Goal: Information Seeking & Learning: Learn about a topic

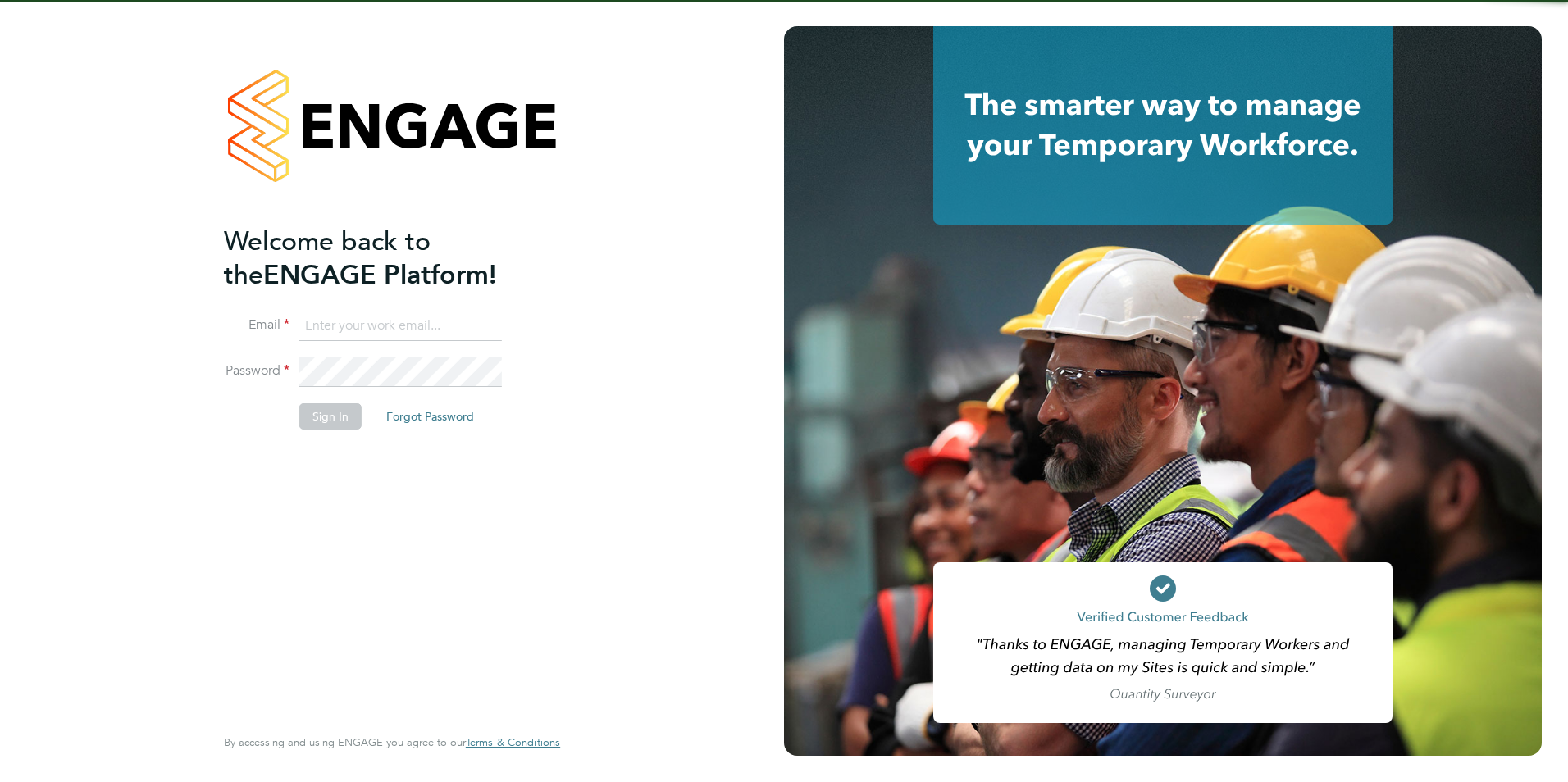
type input "james.farrington@huntereducation.co.uk"
click at [348, 406] on button "Sign In" at bounding box center [331, 416] width 63 height 27
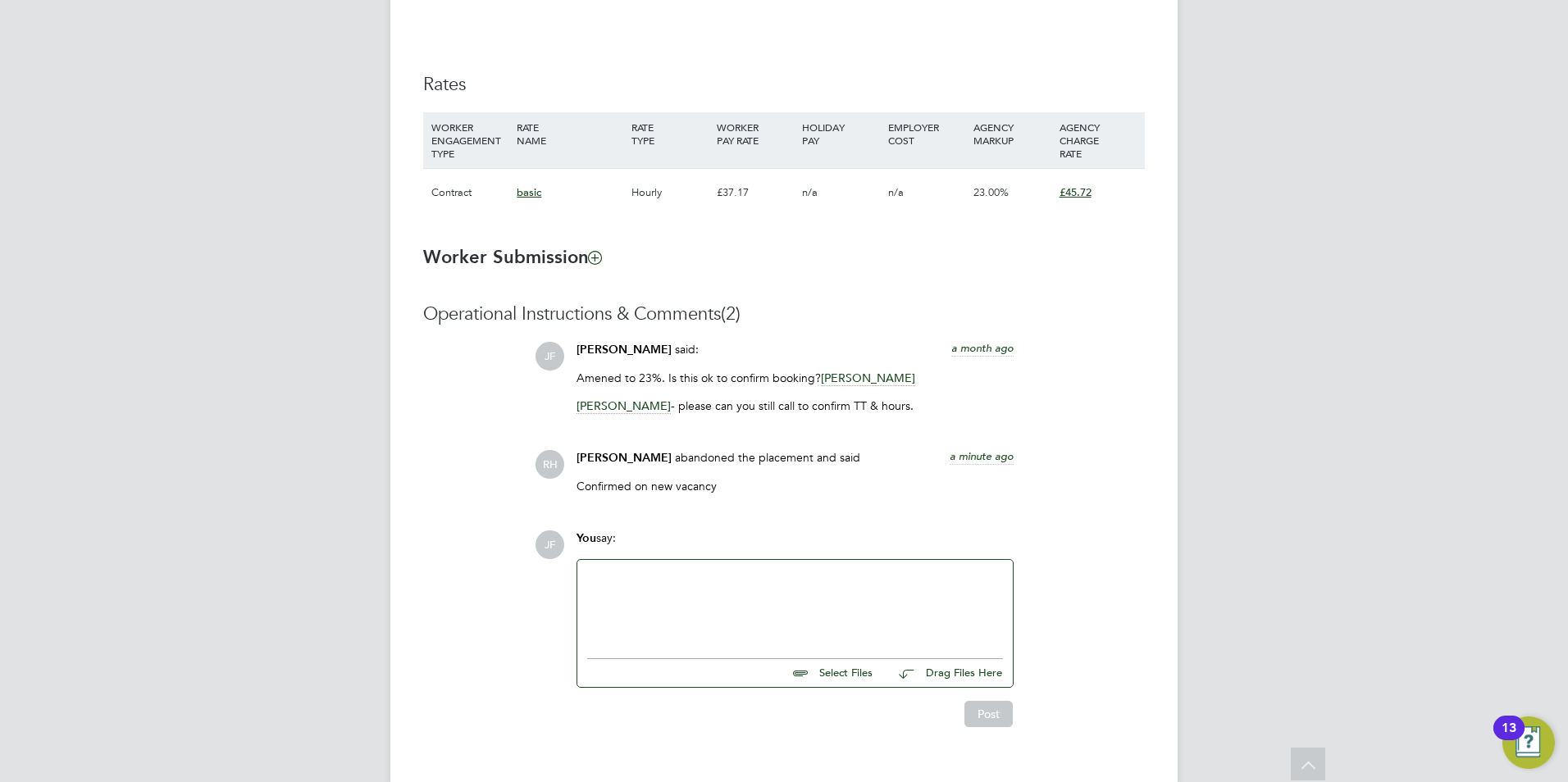
scroll to position [1105, 0]
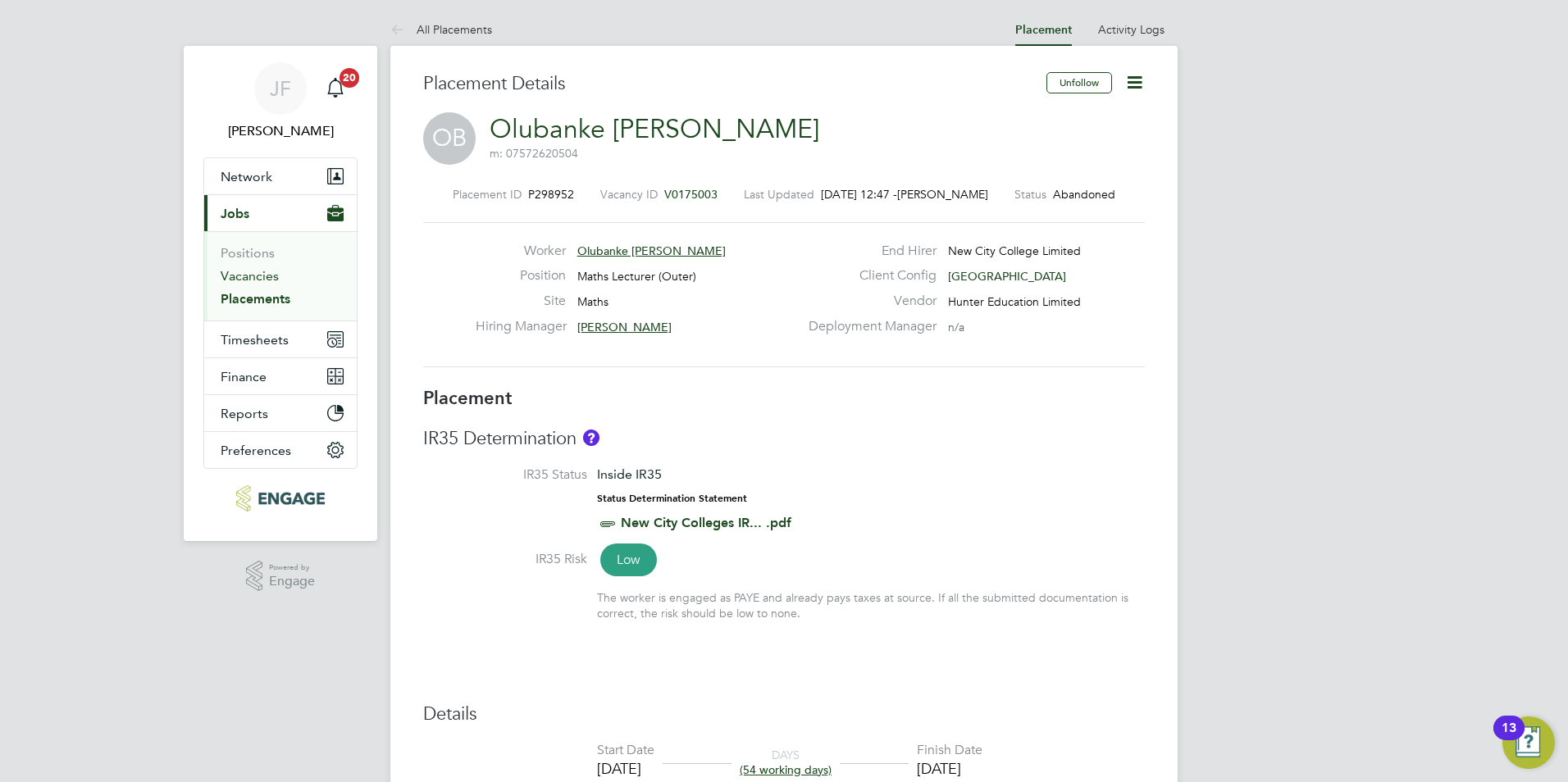
click at [242, 278] on link "Vacancies" at bounding box center [250, 276] width 58 height 16
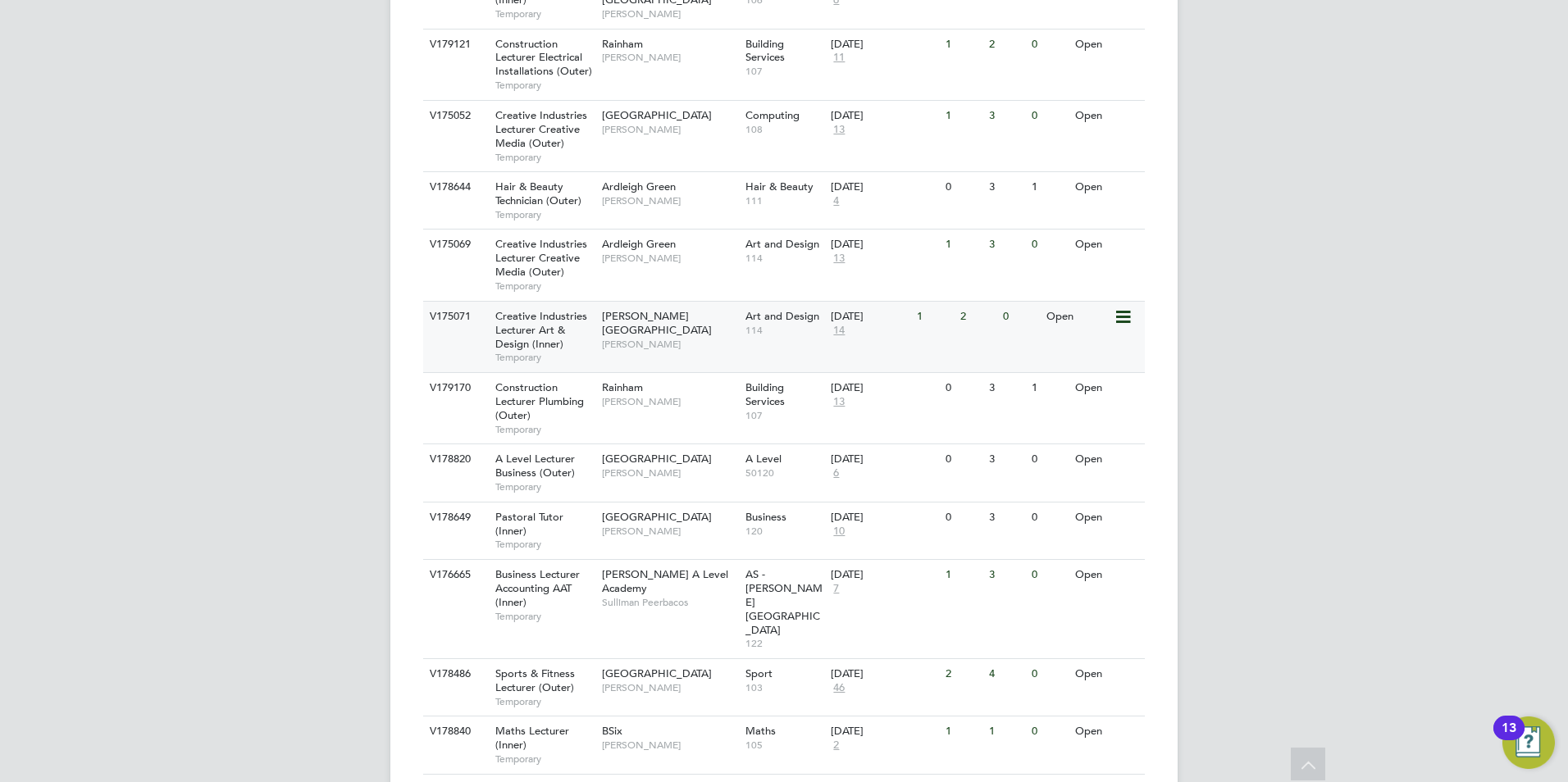
scroll to position [1501, 0]
click at [658, 447] on div "Havering Sixth Form Campus Colleen Marshall" at bounding box center [669, 468] width 143 height 42
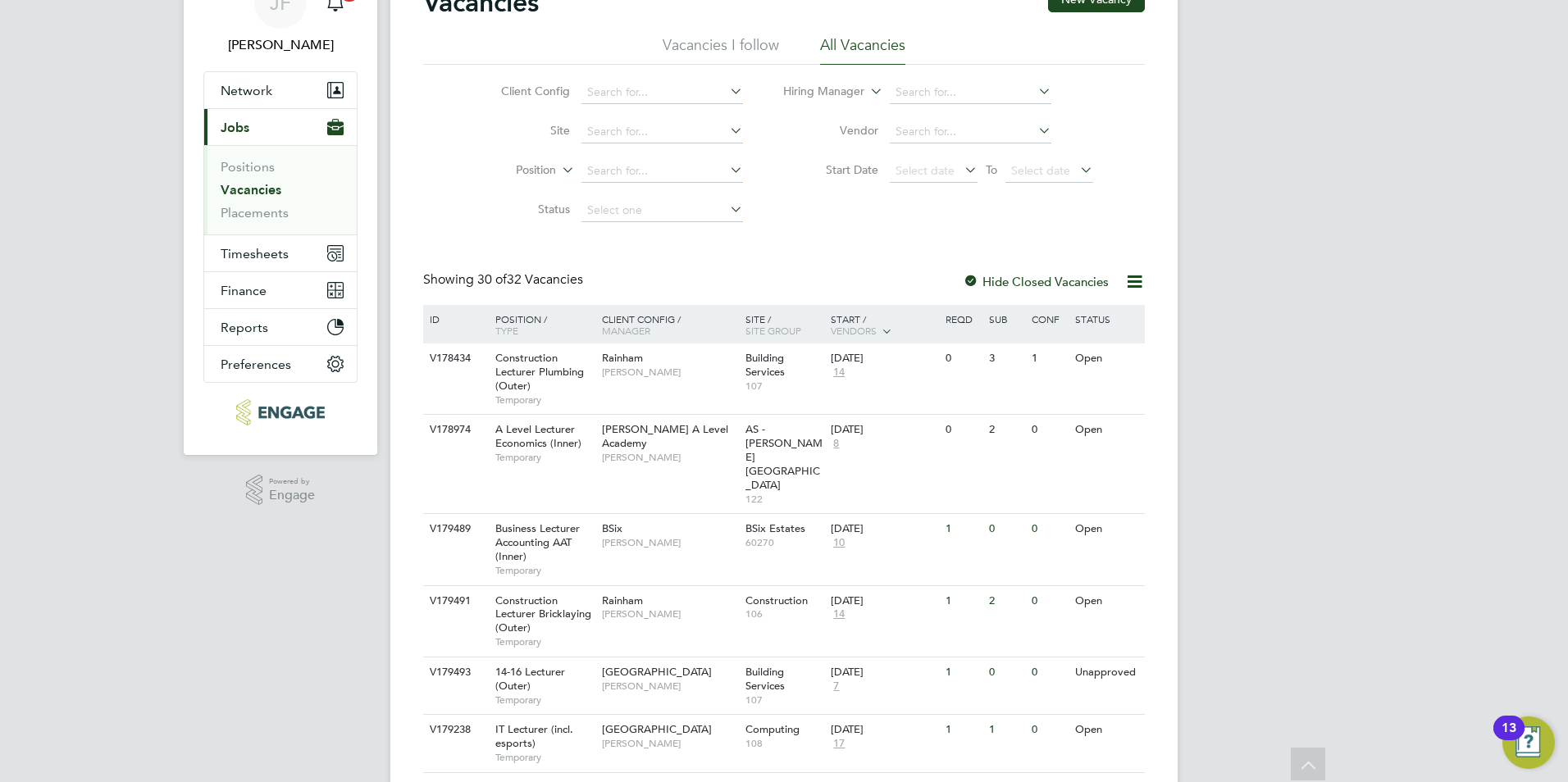
scroll to position [0, 0]
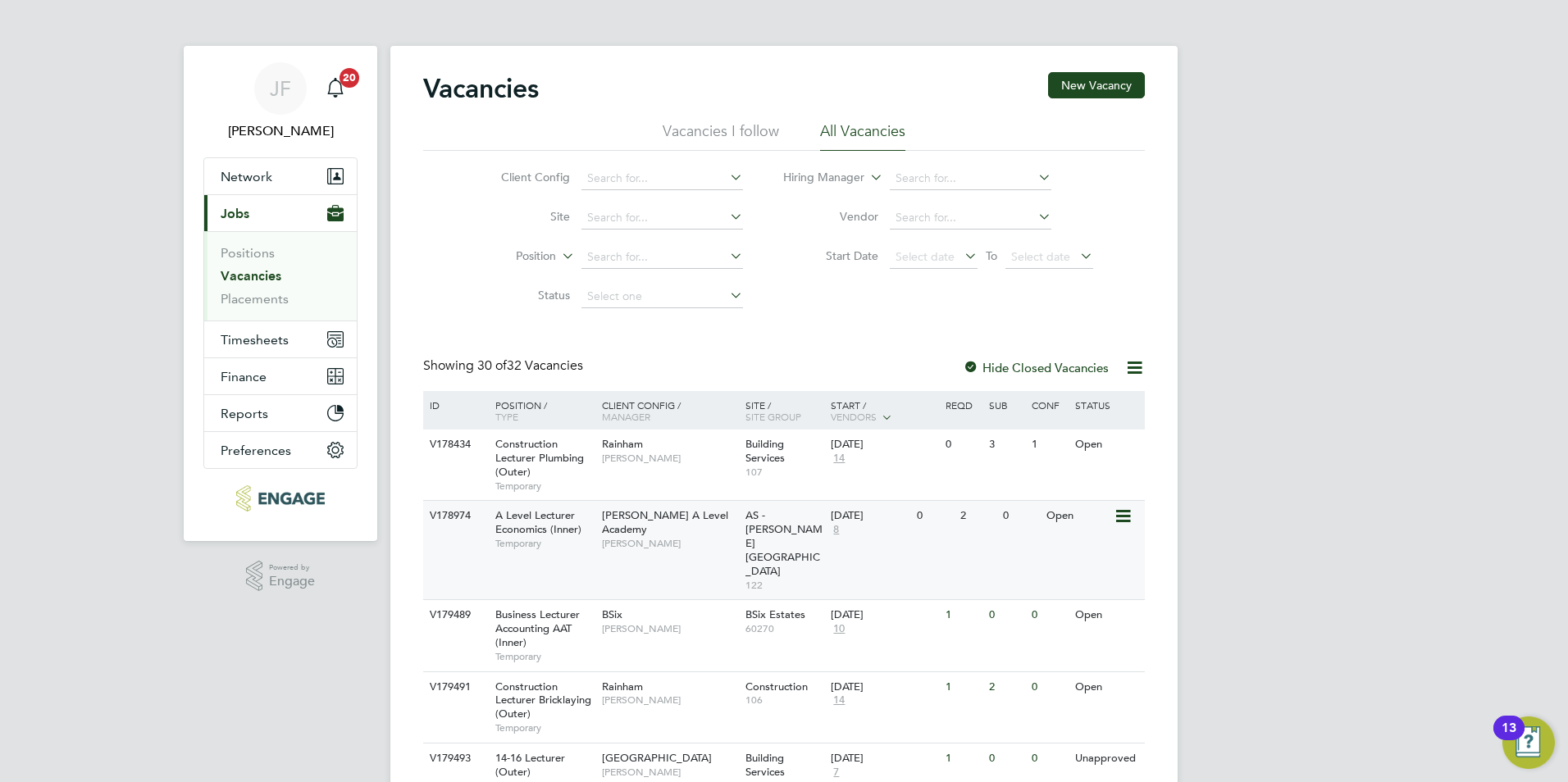
click at [712, 537] on span "[PERSON_NAME]" at bounding box center [669, 543] width 135 height 13
click at [658, 622] on span "[PERSON_NAME]" at bounding box center [669, 628] width 135 height 13
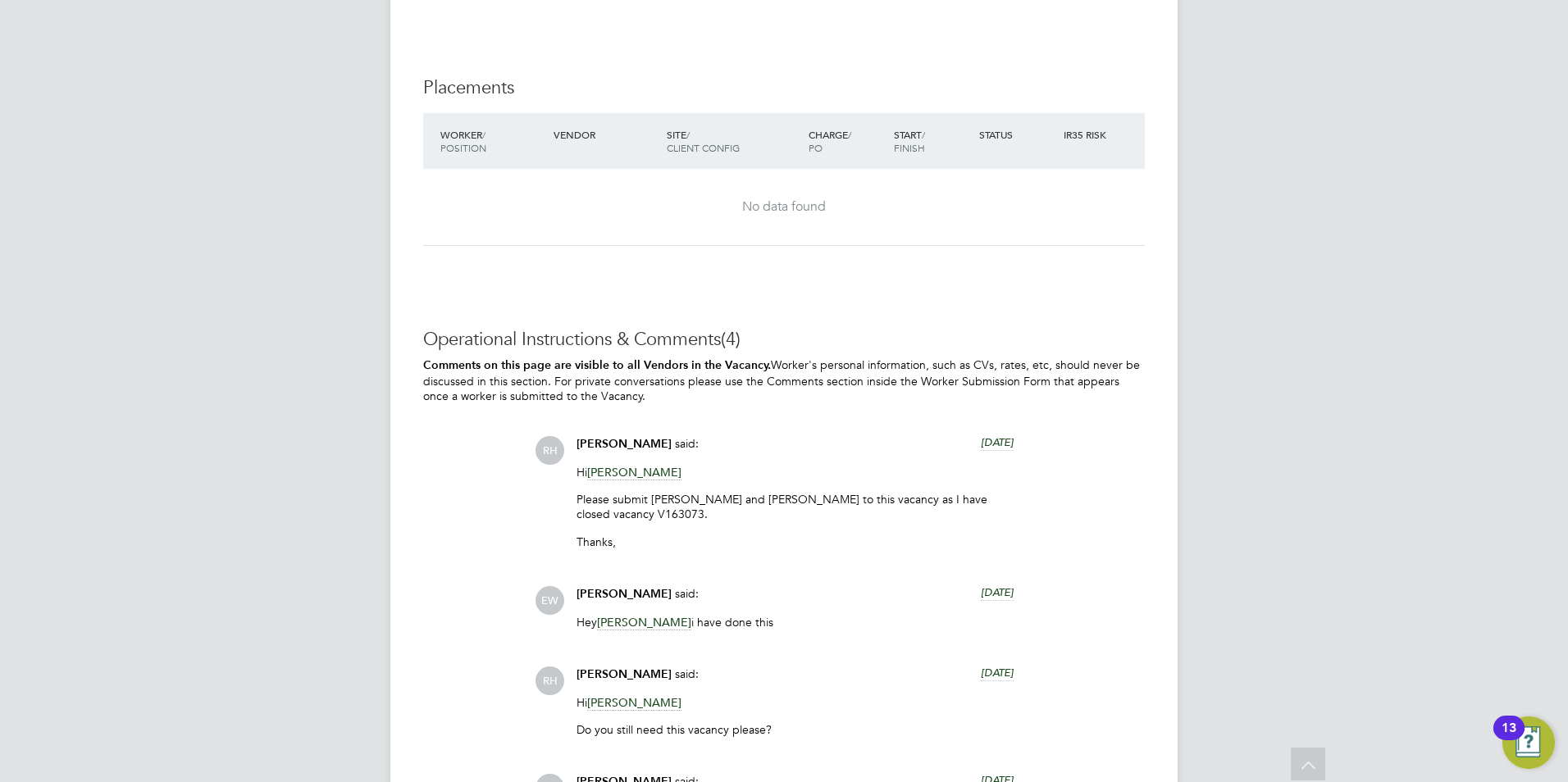
scroll to position [3228, 0]
click at [616, 470] on span "Mark Carter" at bounding box center [634, 472] width 95 height 16
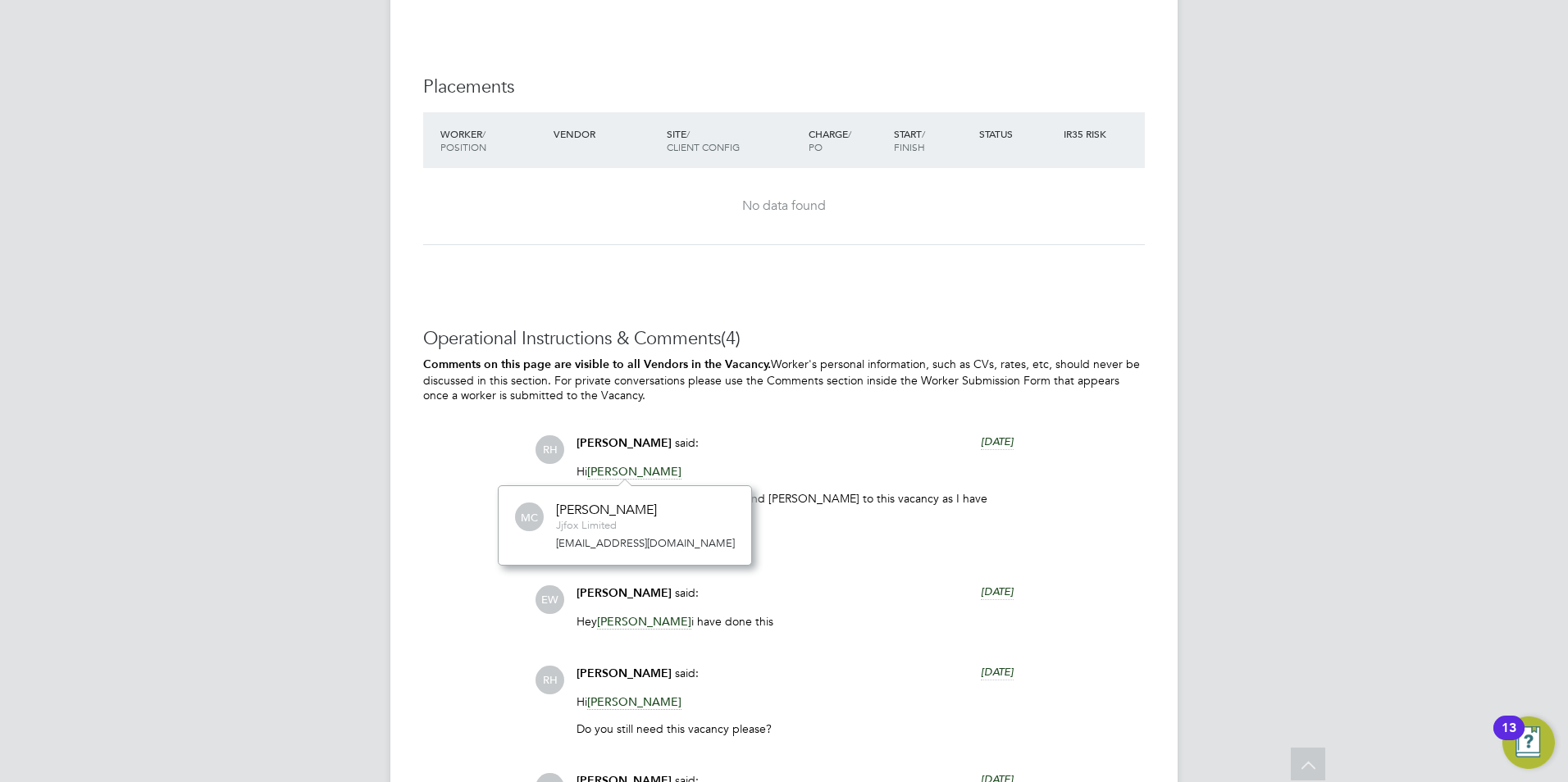
click at [991, 460] on div "Rufena Haque said: 13 days ago" at bounding box center [795, 450] width 437 height 28
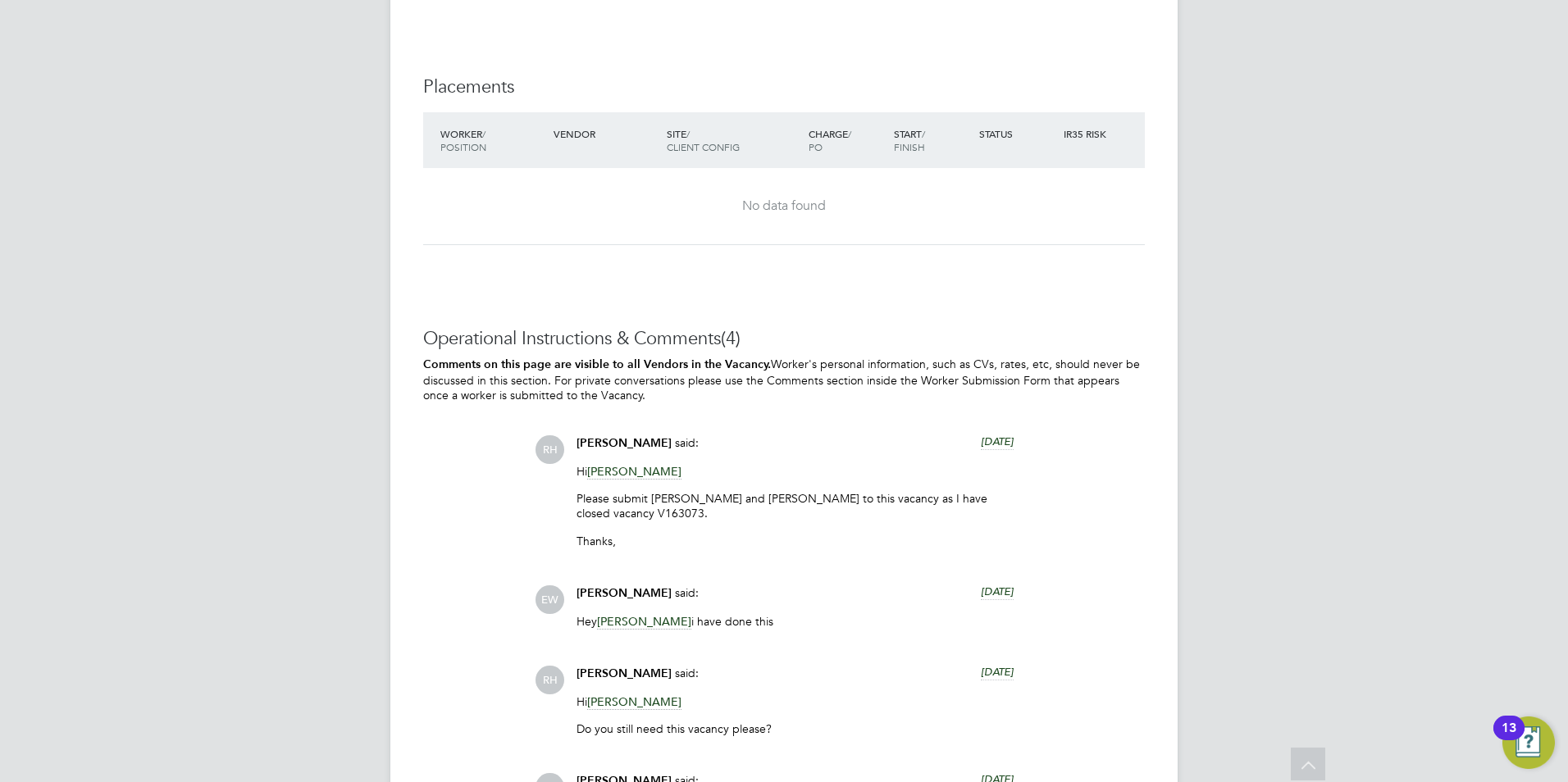
click at [643, 619] on span "Rufena Haque" at bounding box center [643, 622] width 95 height 16
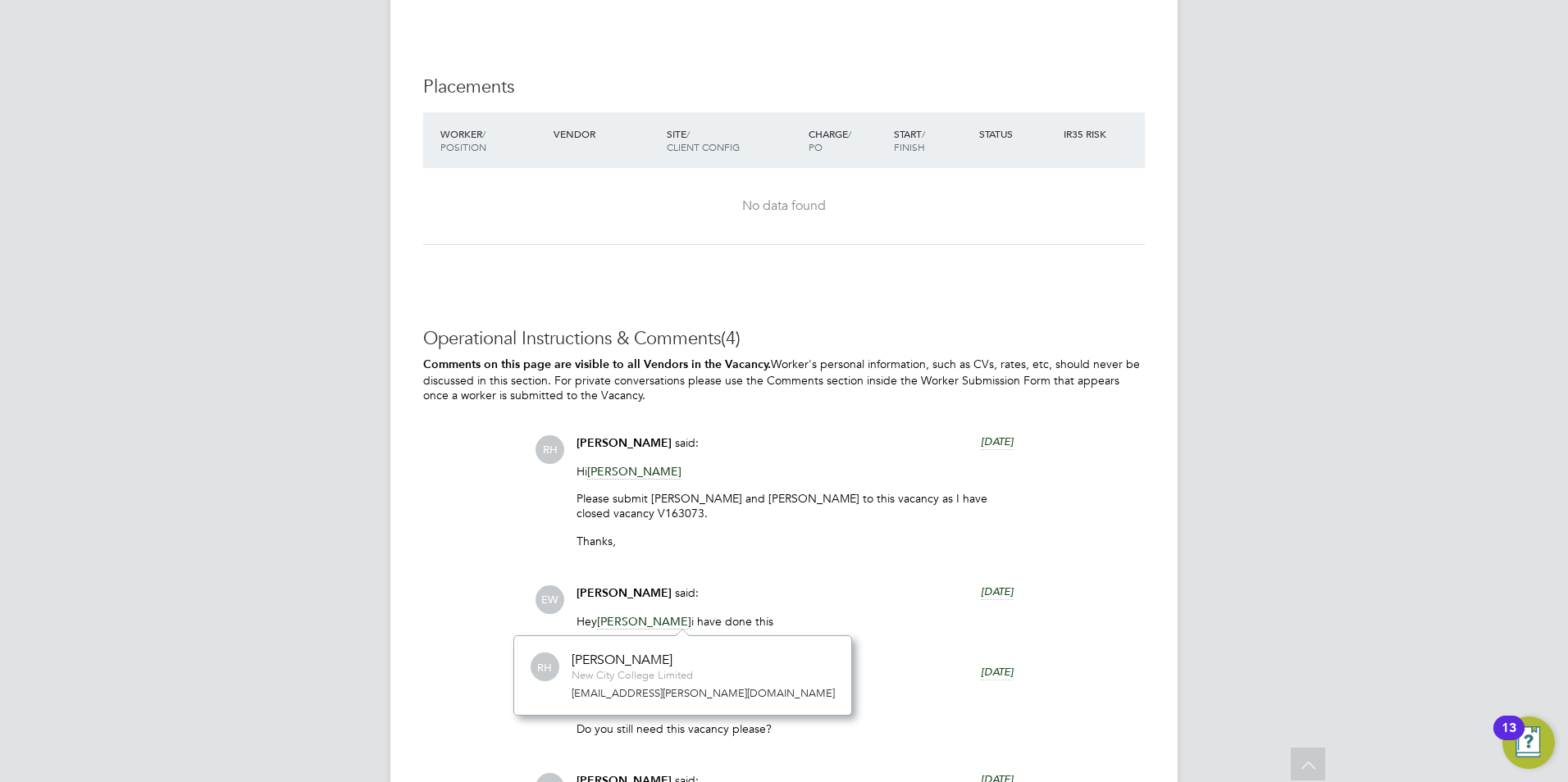
click at [852, 491] on p "Please submit Isaah Wemah and Silas Dhlamin to this vacancy as I have closed va…" at bounding box center [795, 505] width 437 height 29
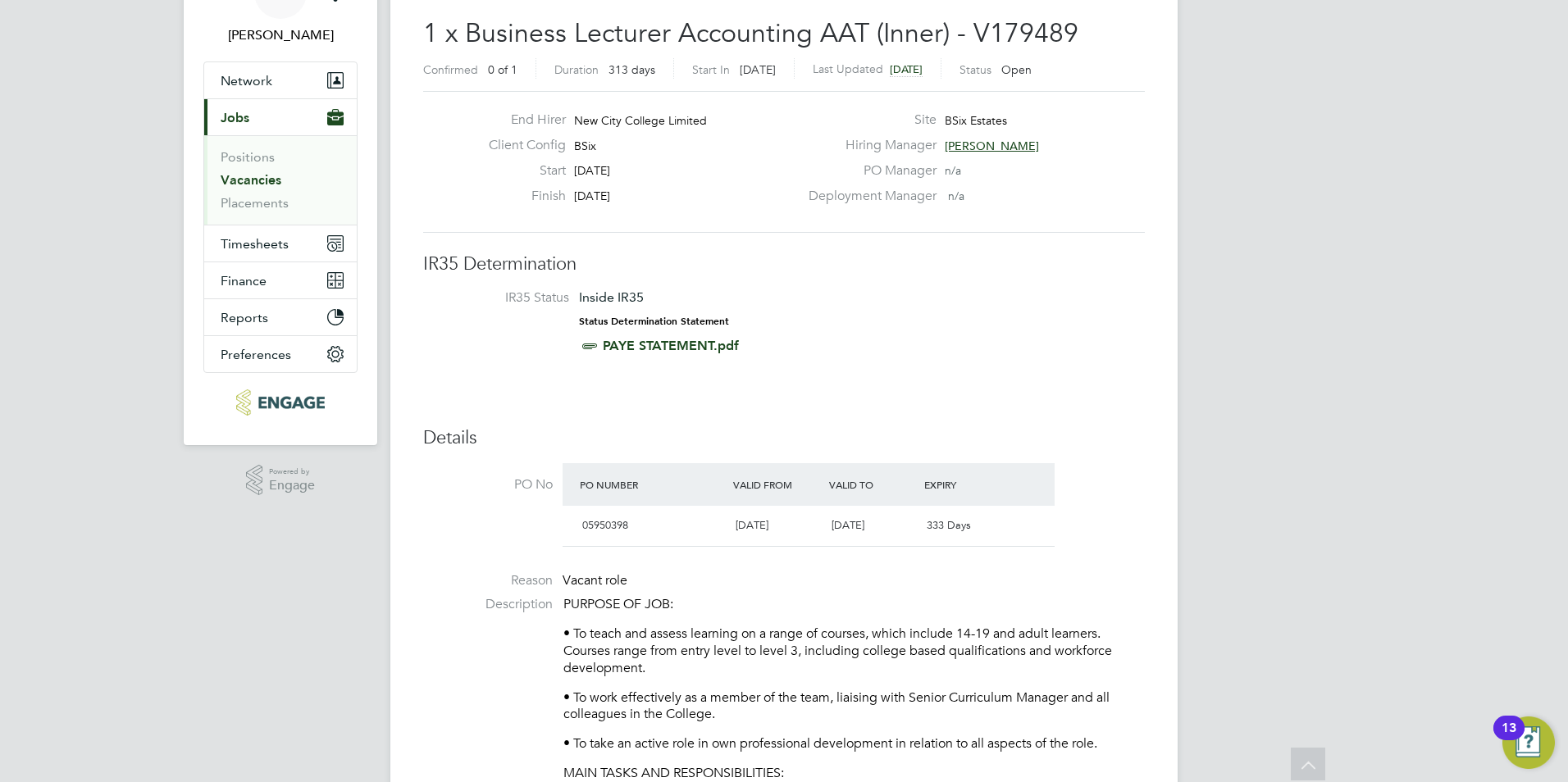
scroll to position [86, 0]
